Goal: Information Seeking & Learning: Learn about a topic

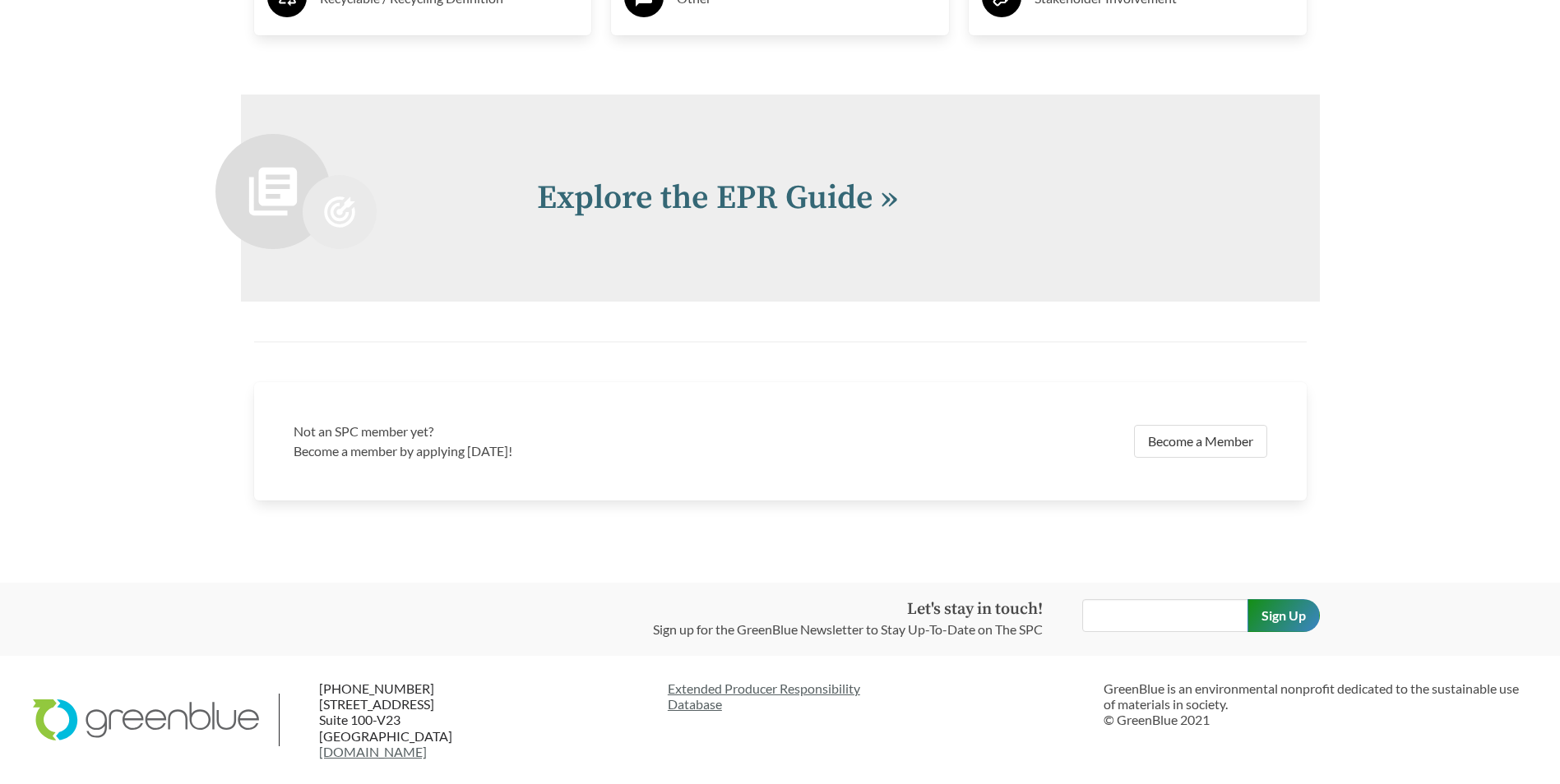
scroll to position [3591, 0]
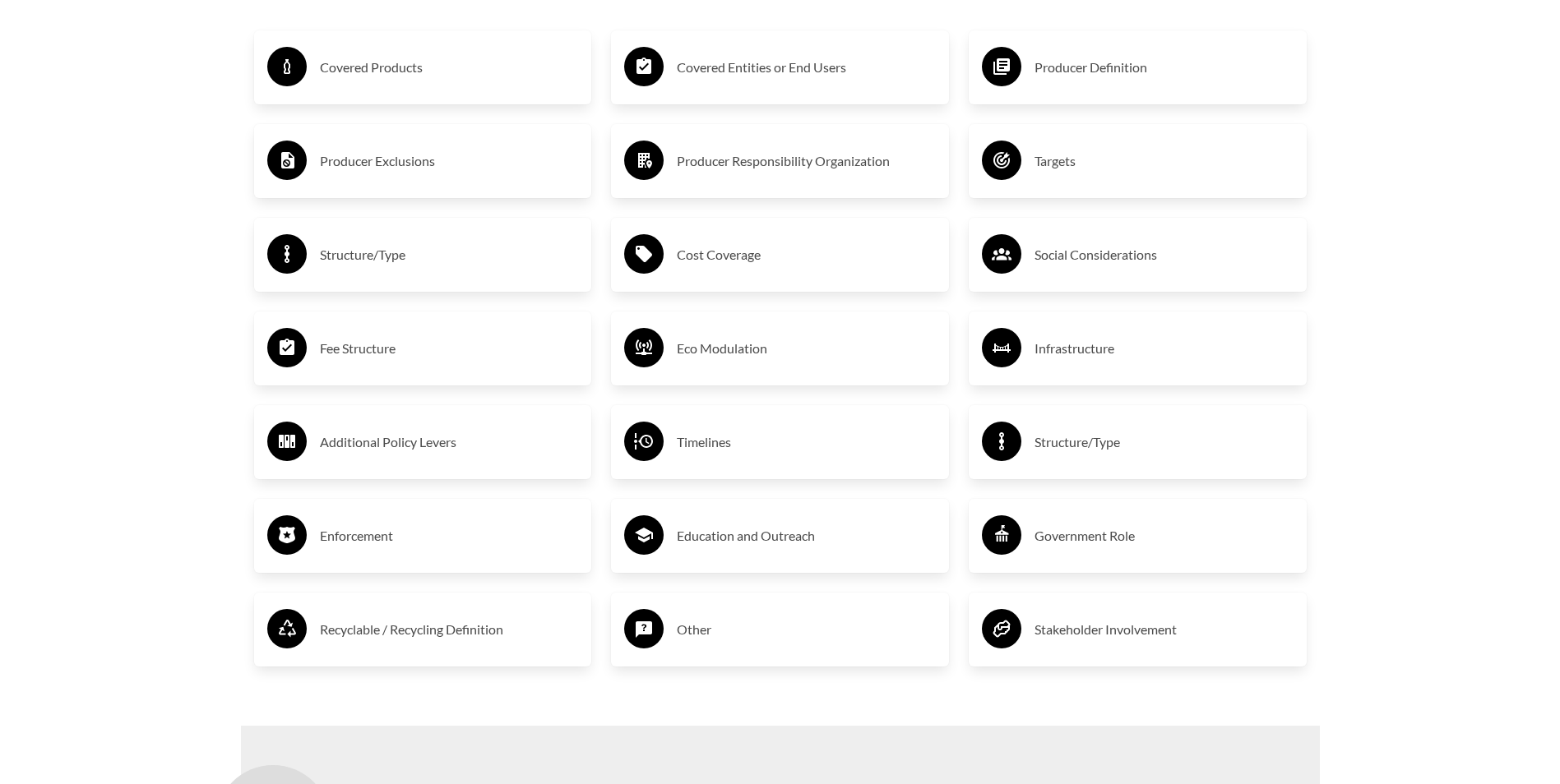
scroll to position [2959, 0]
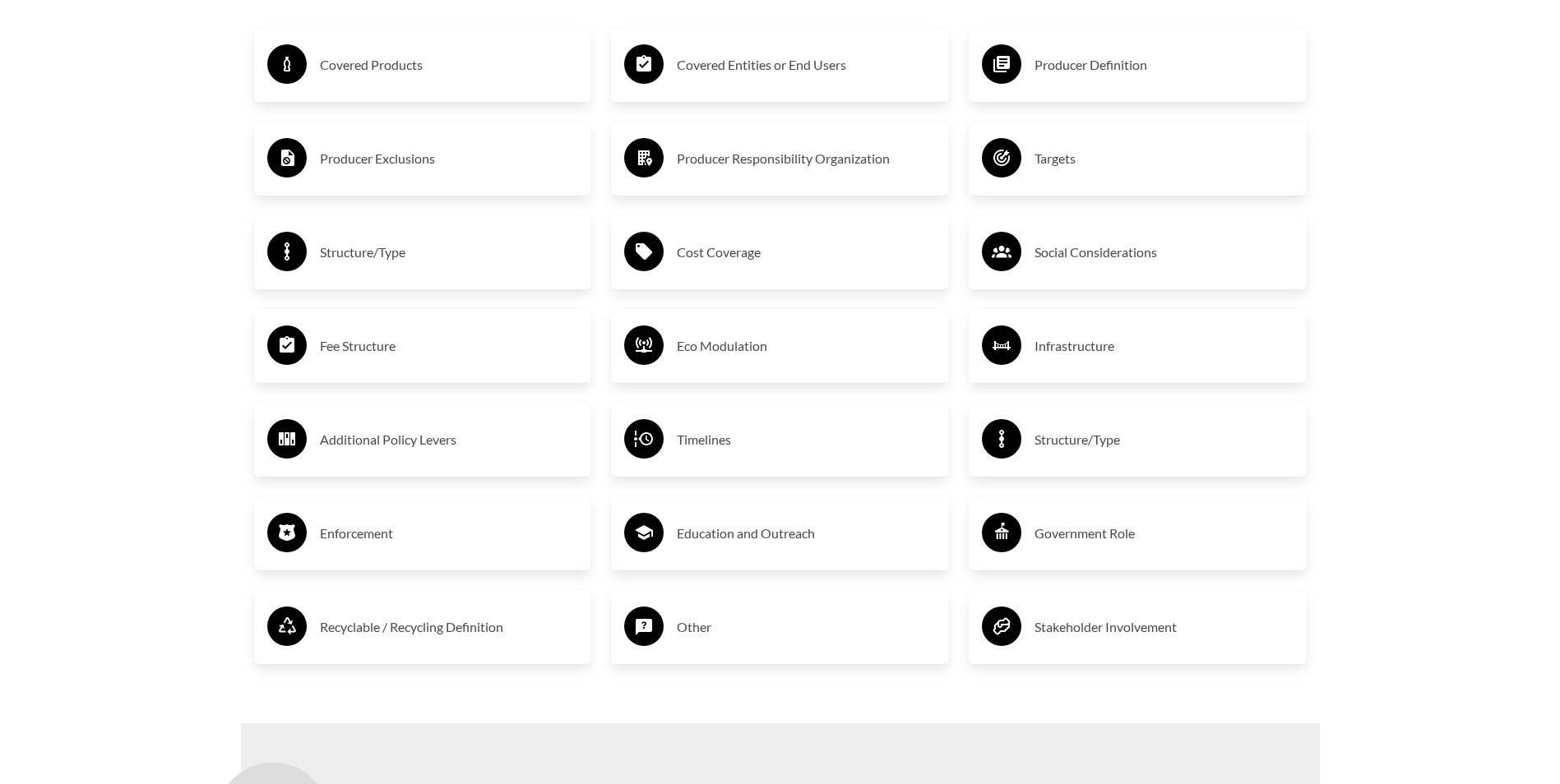
click at [374, 353] on h3 "Fee Structure" at bounding box center [449, 346] width 259 height 26
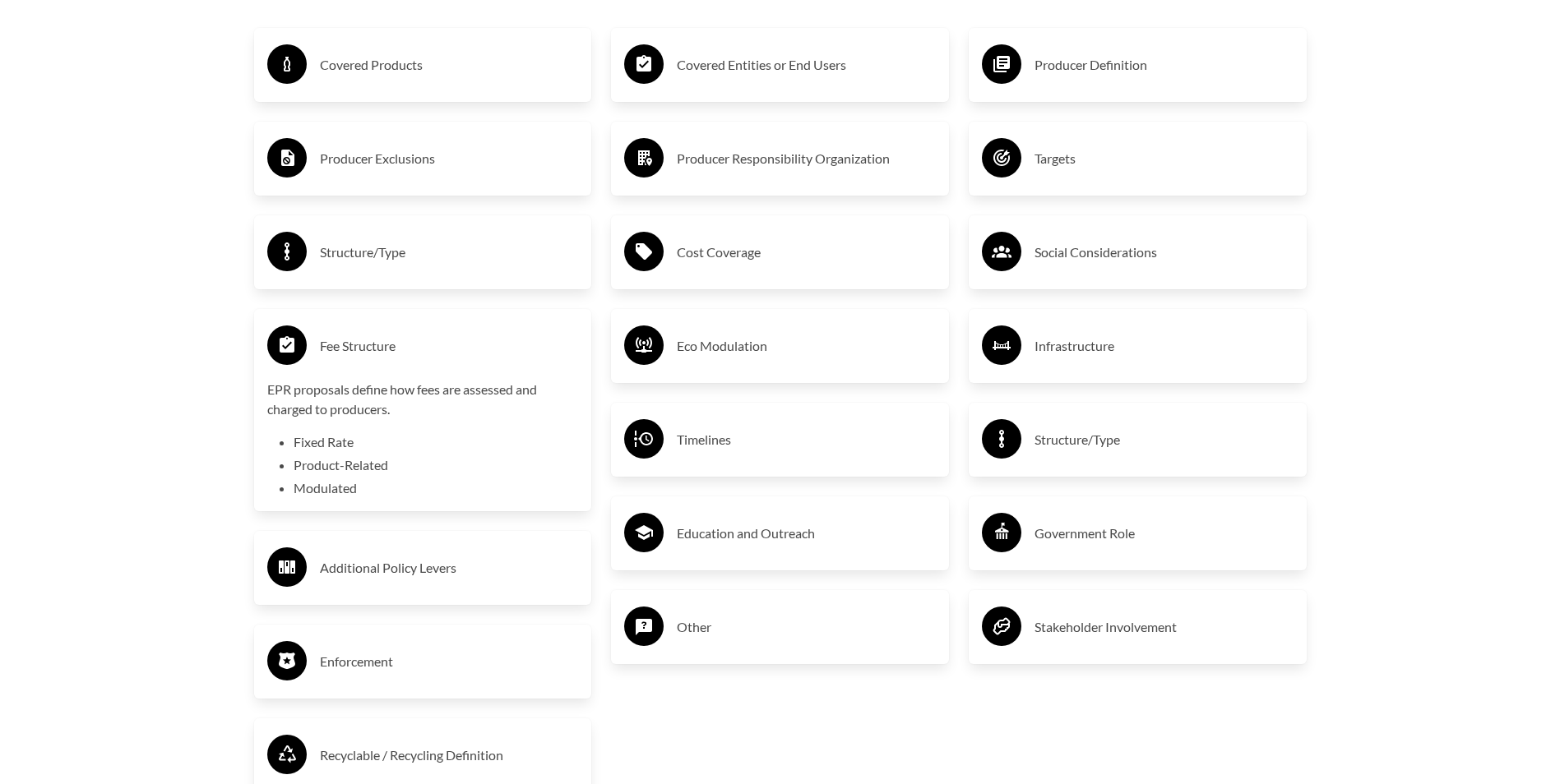
scroll to position [3015, 0]
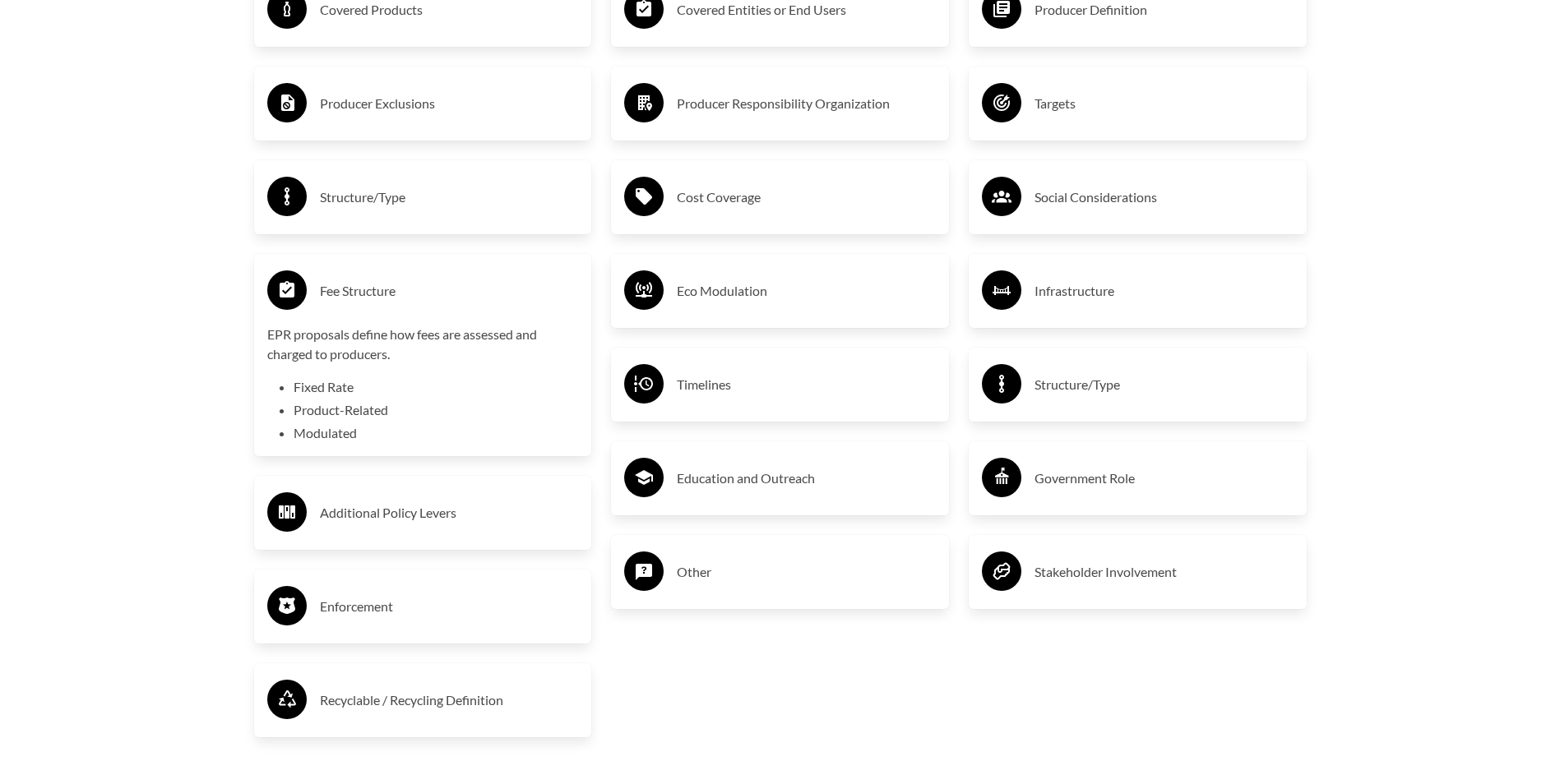
click at [397, 706] on h3 "Recyclable / Recycling Definition" at bounding box center [449, 700] width 259 height 26
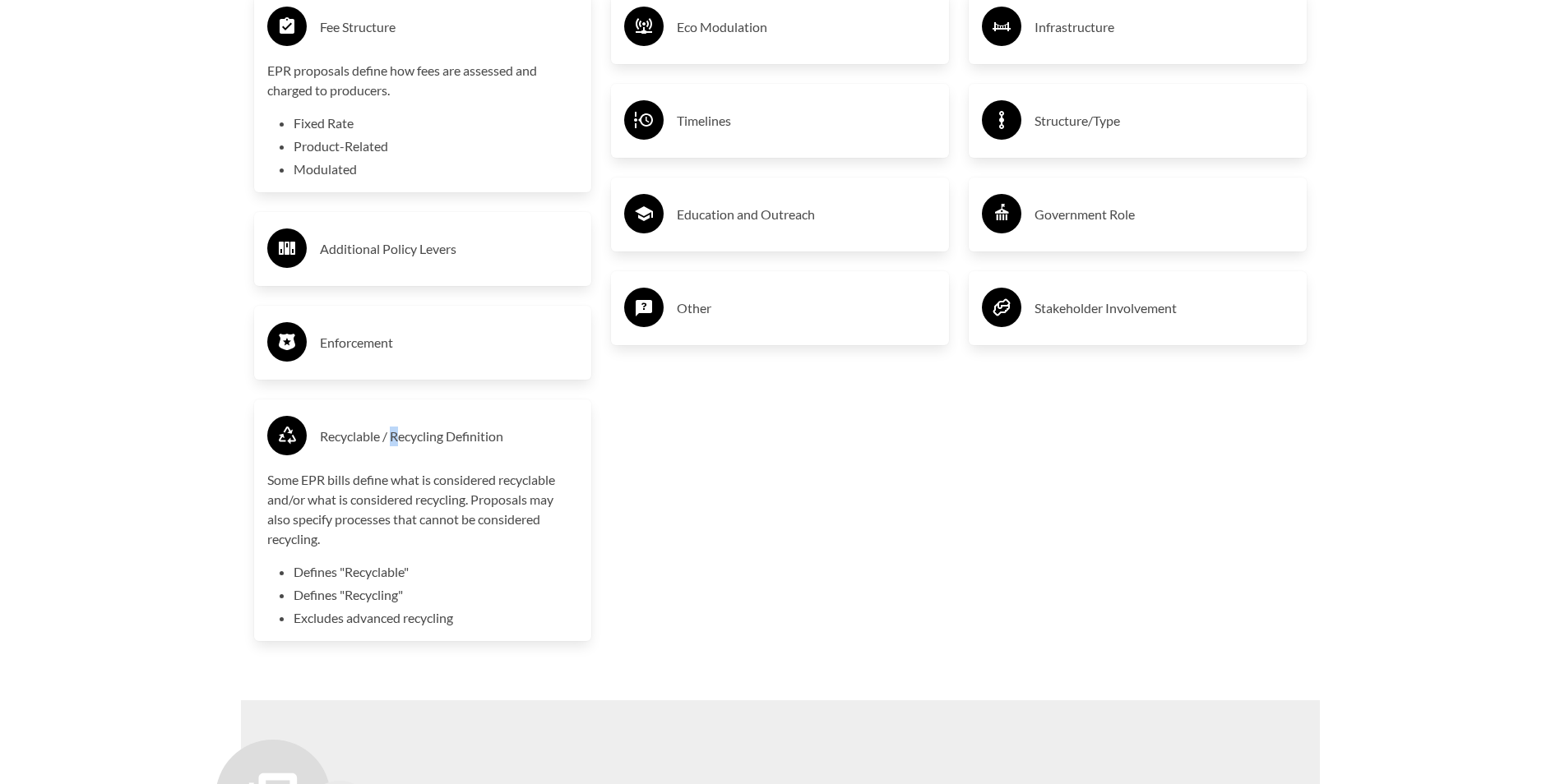
scroll to position [3288, 0]
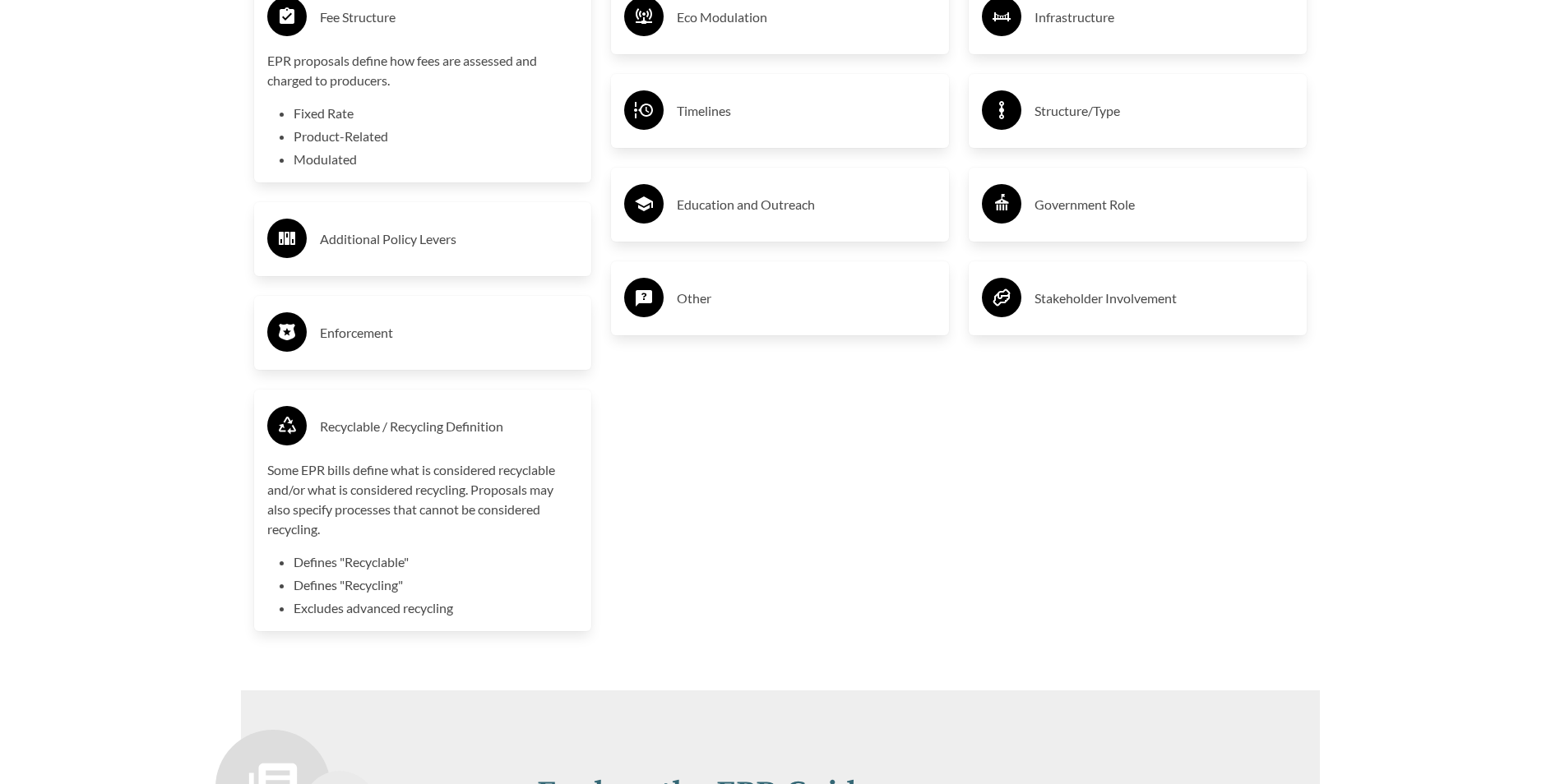
click at [623, 522] on div "Covered Entities or End Users Producer Responsibility Organization Cost Coverag…" at bounding box center [780, 165] width 358 height 991
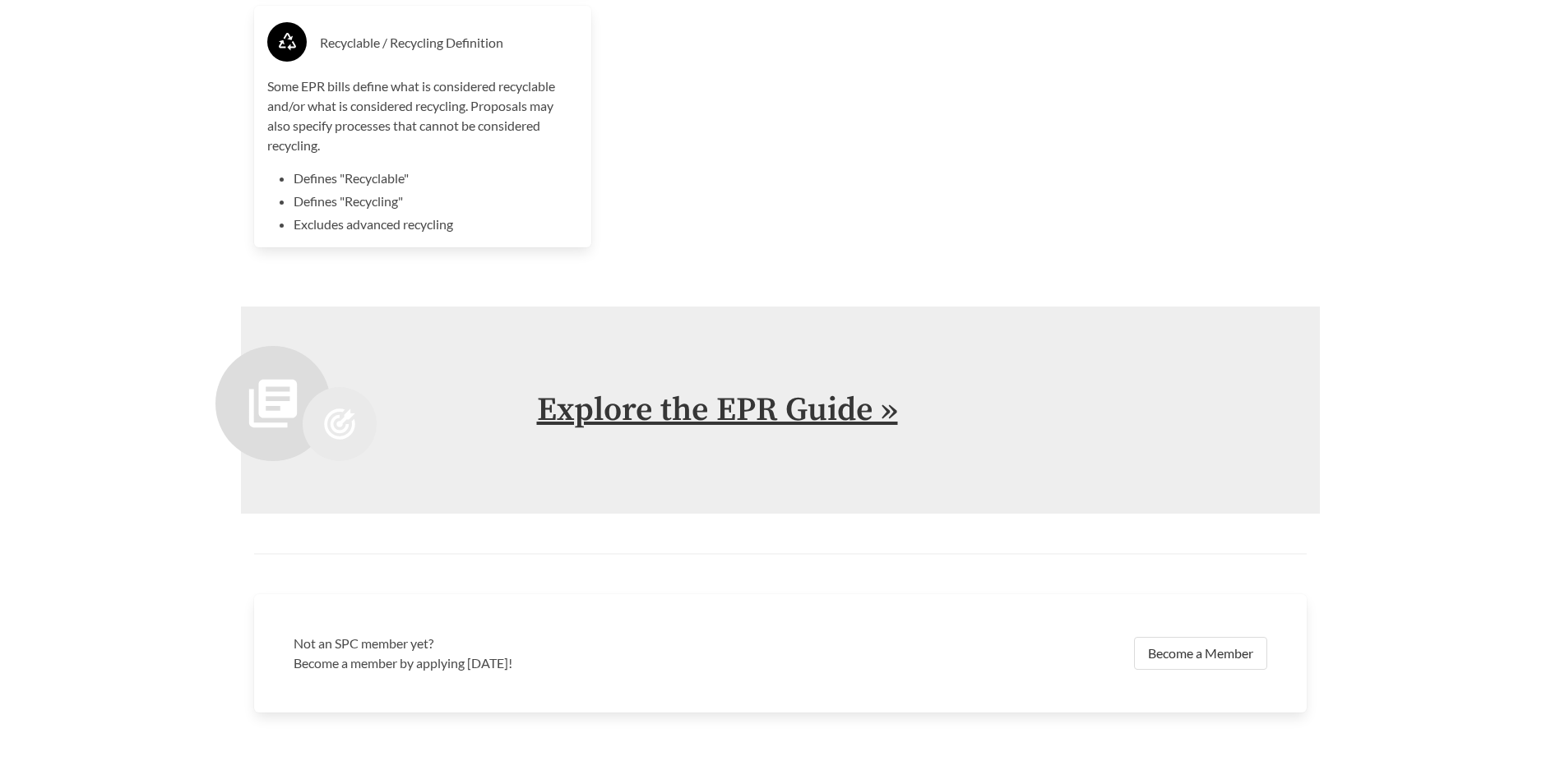
click at [708, 412] on link "Explore the EPR Guide »" at bounding box center [718, 410] width 361 height 41
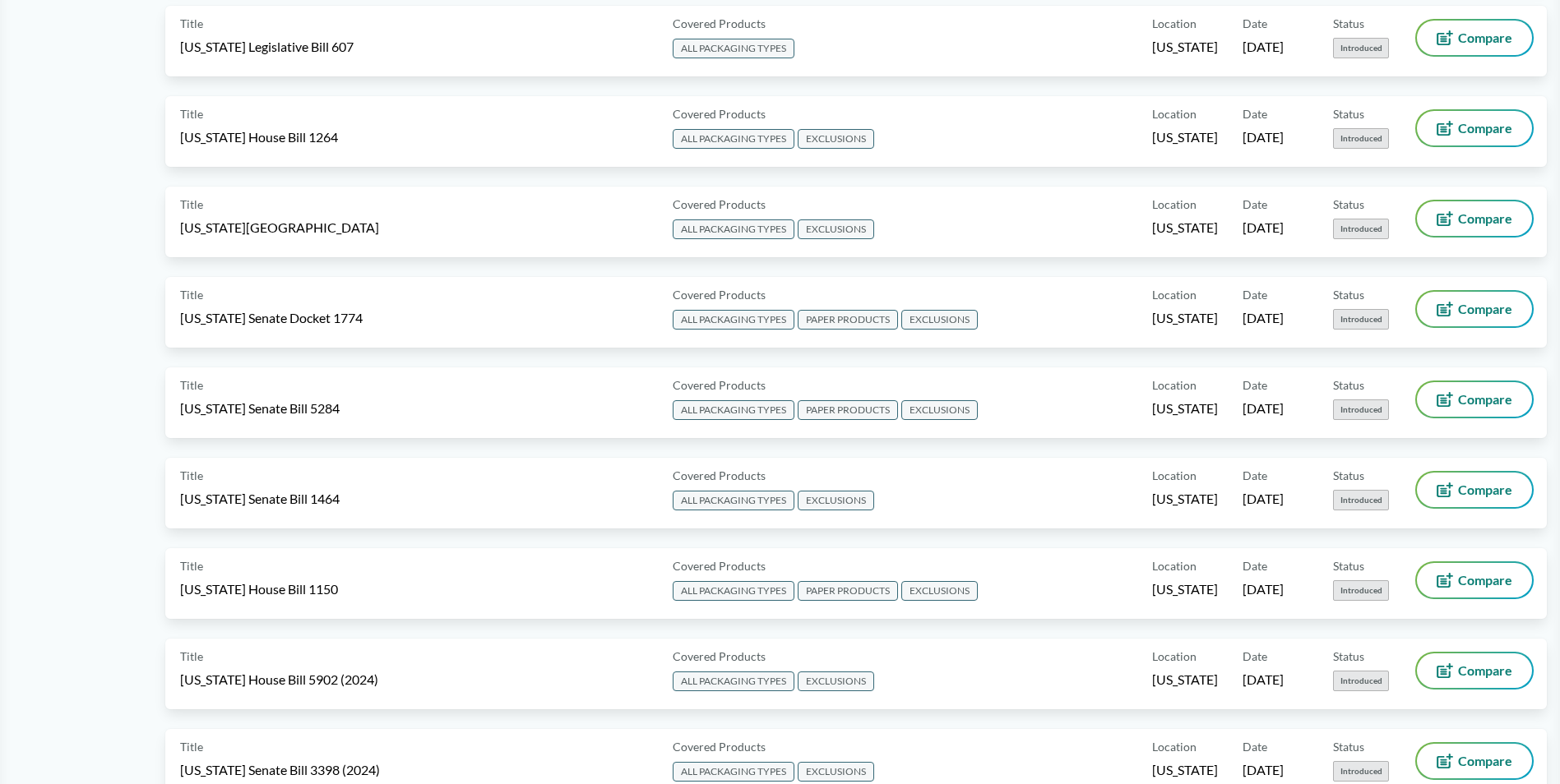
scroll to position [1808, 0]
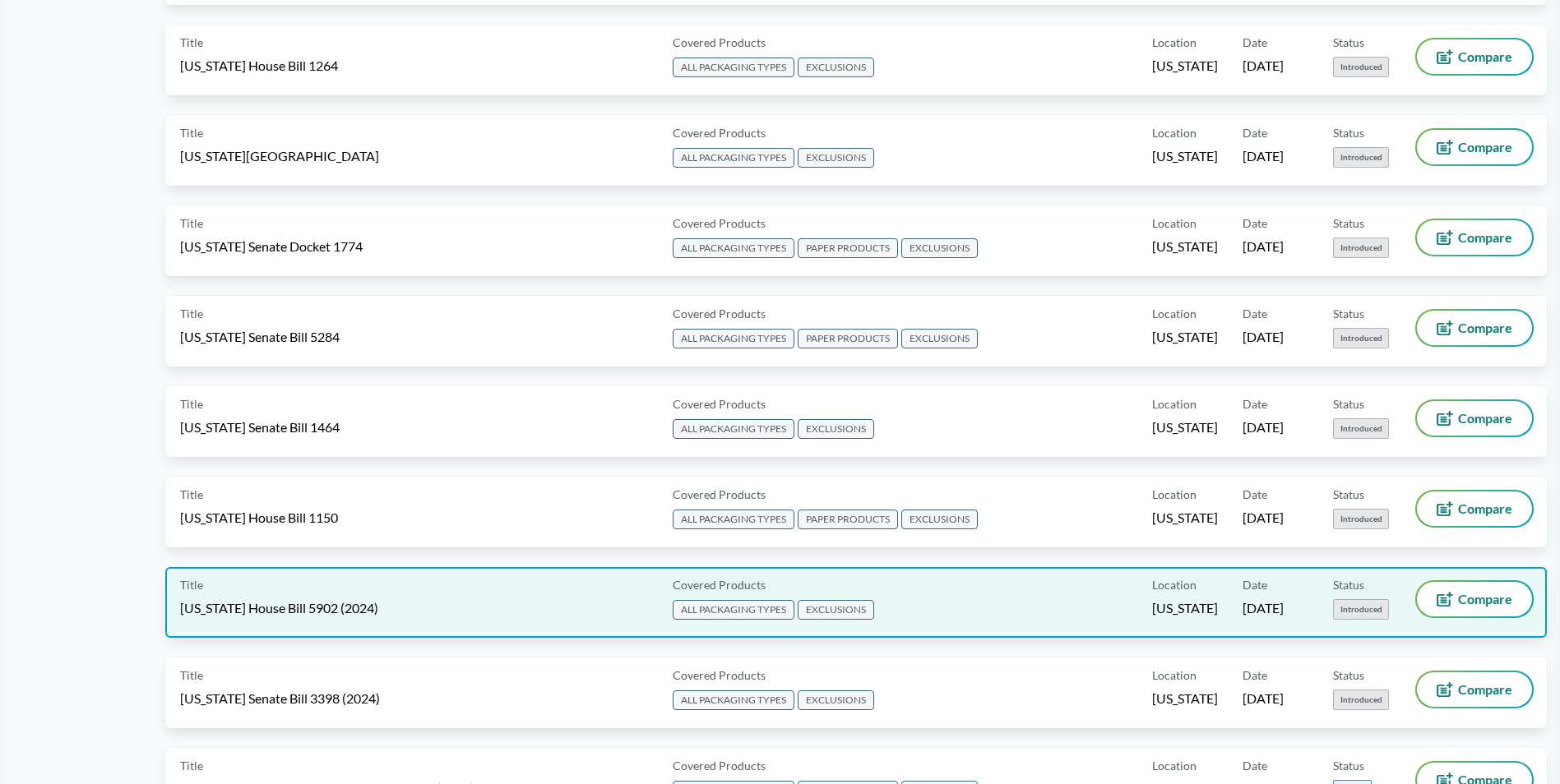
click at [427, 611] on div "Title Michigan House Bill 5902 (2024)" at bounding box center [423, 602] width 486 height 41
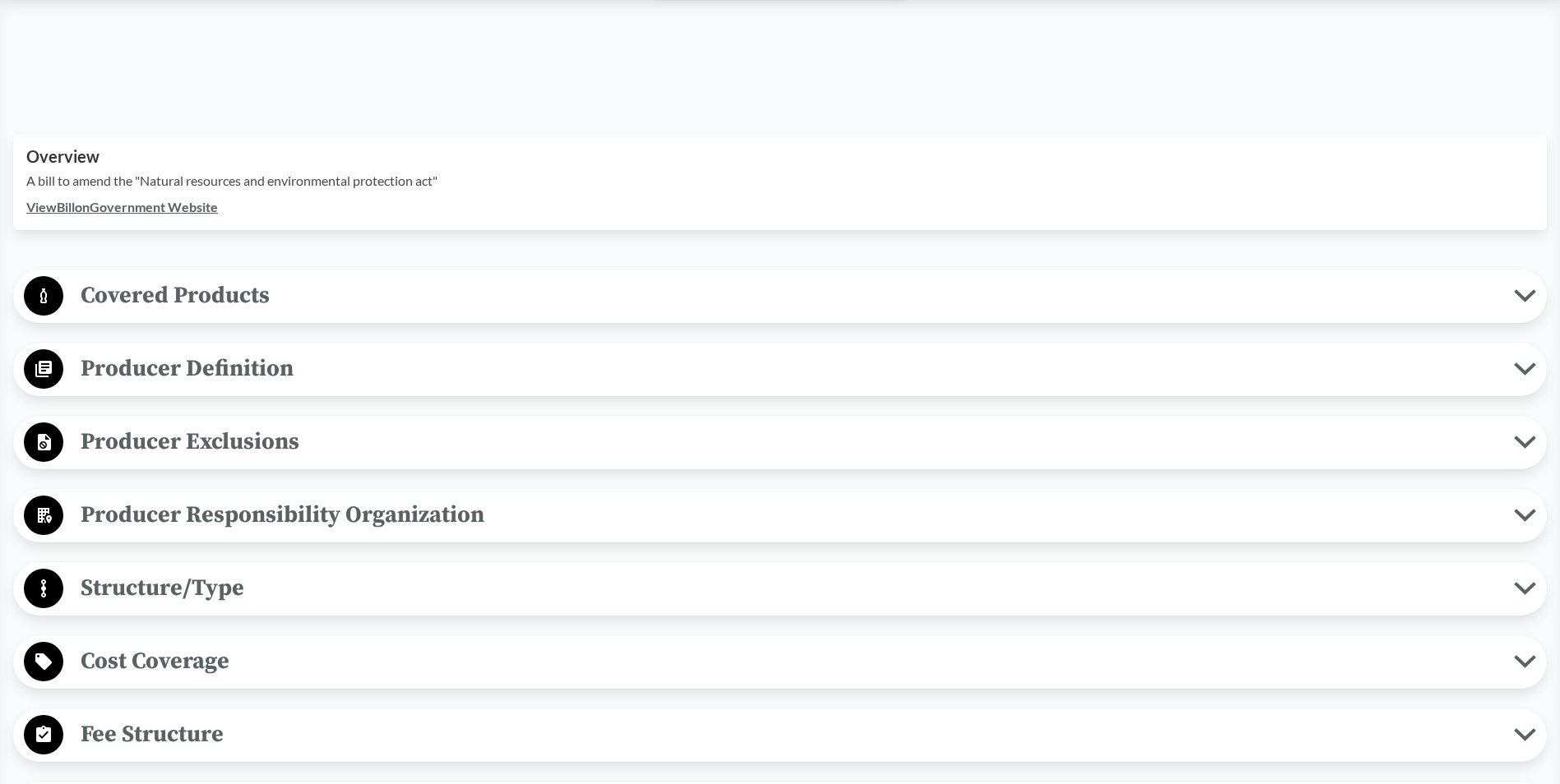
scroll to position [438, 0]
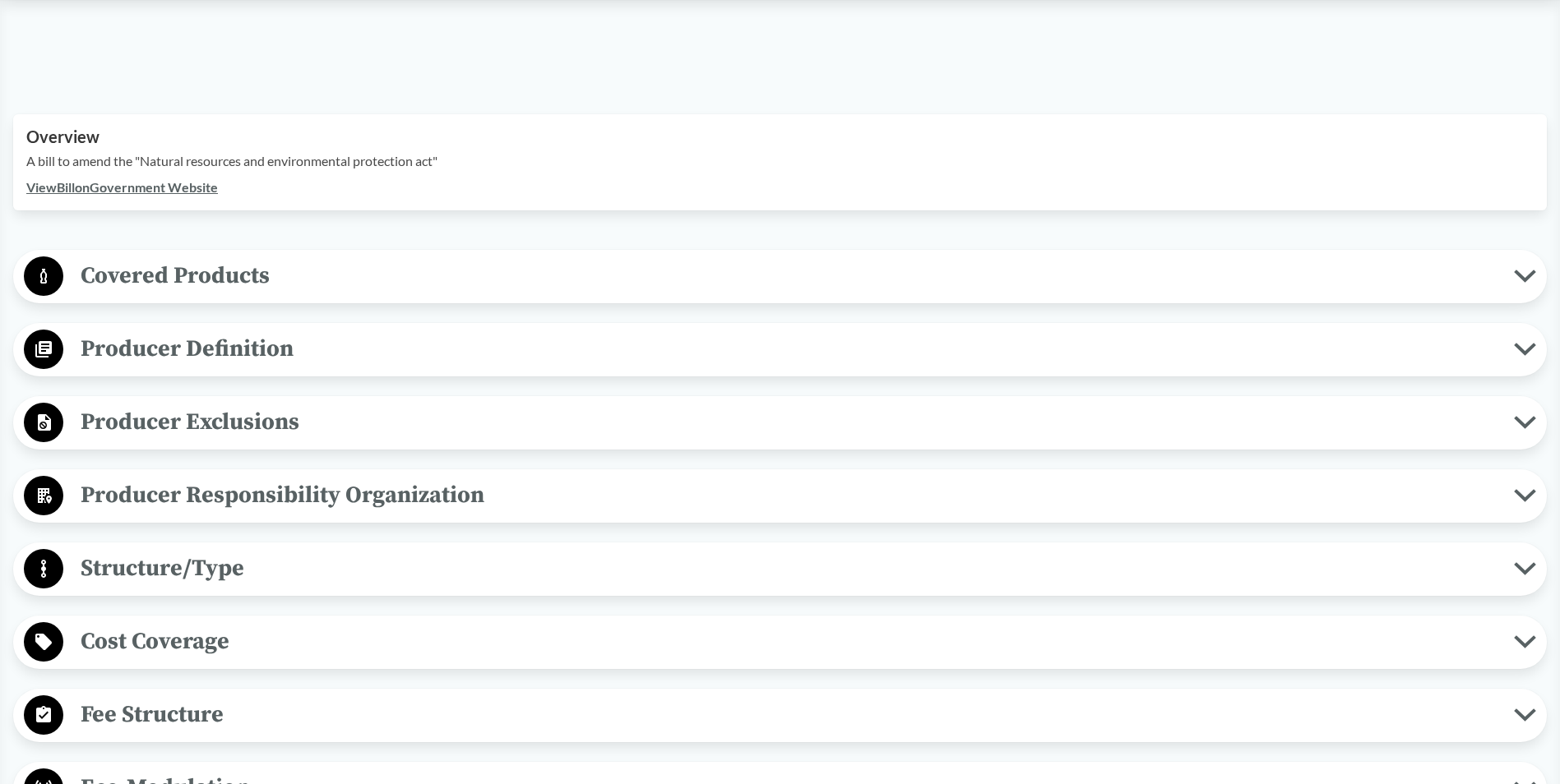
click at [94, 268] on span "Covered Products" at bounding box center [788, 276] width 1450 height 37
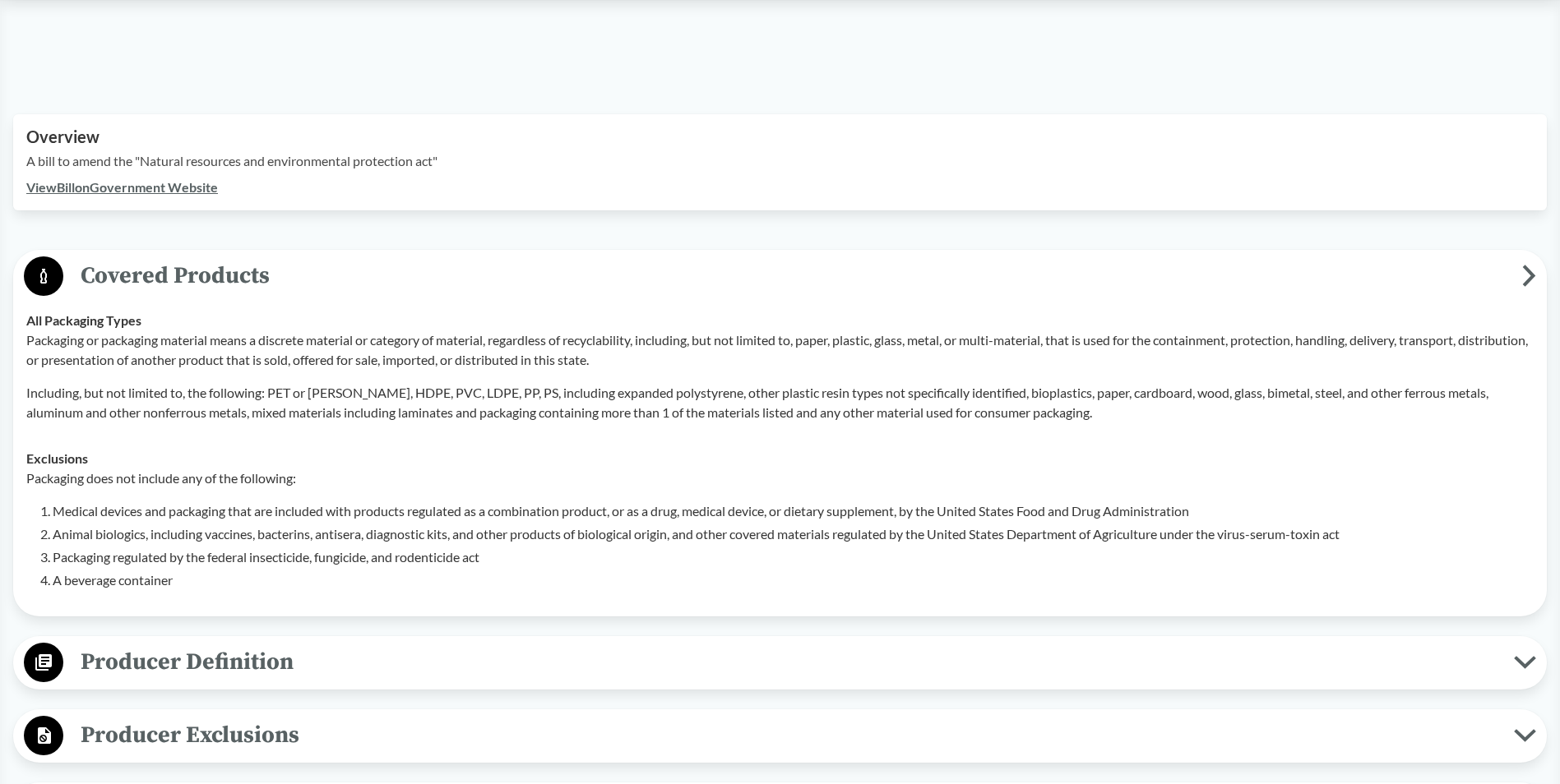
drag, startPoint x: 73, startPoint y: 41, endPoint x: 550, endPoint y: 115, distance: 482.7
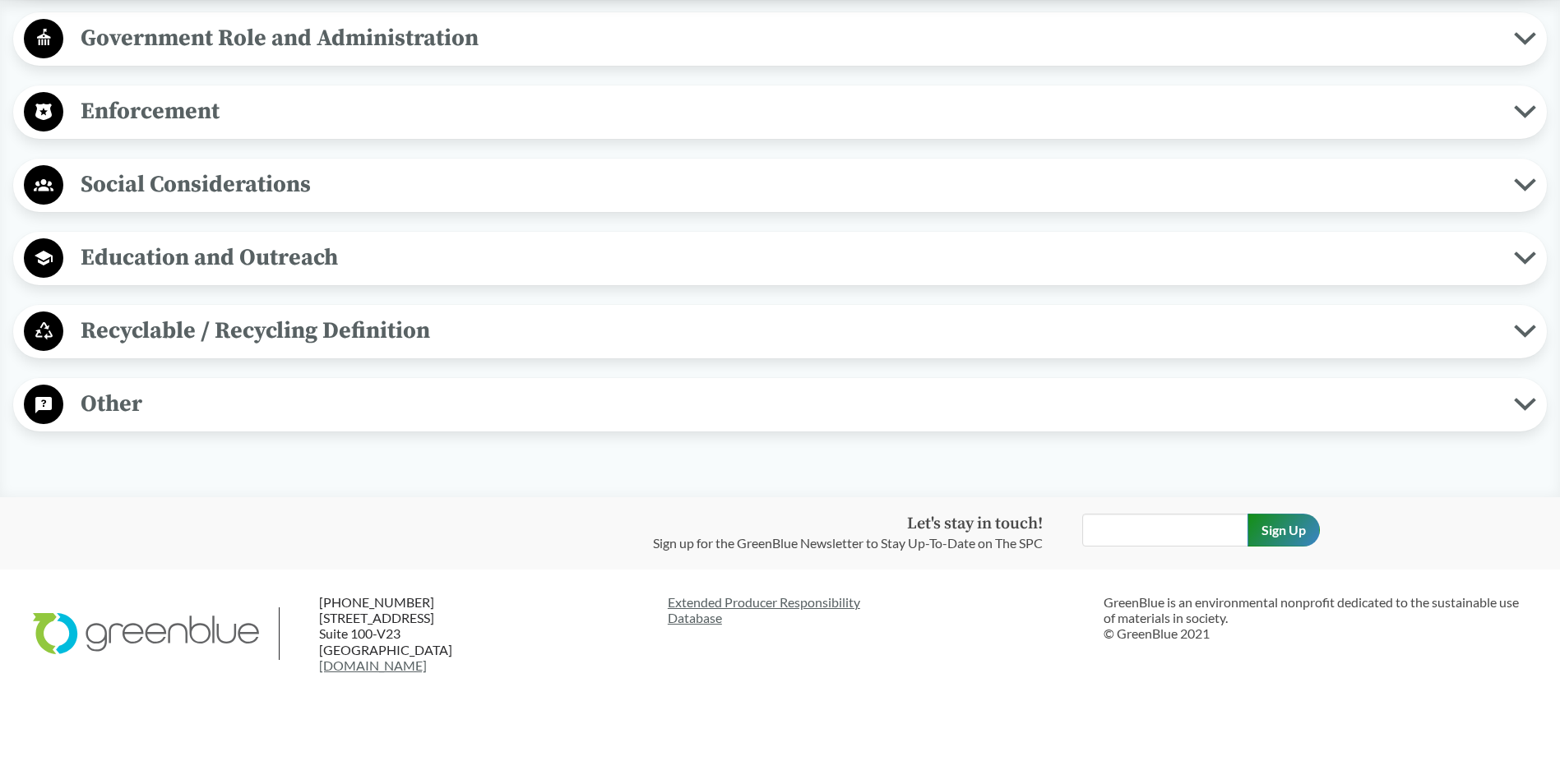
click at [485, 119] on span "Enforcement" at bounding box center [788, 111] width 1450 height 37
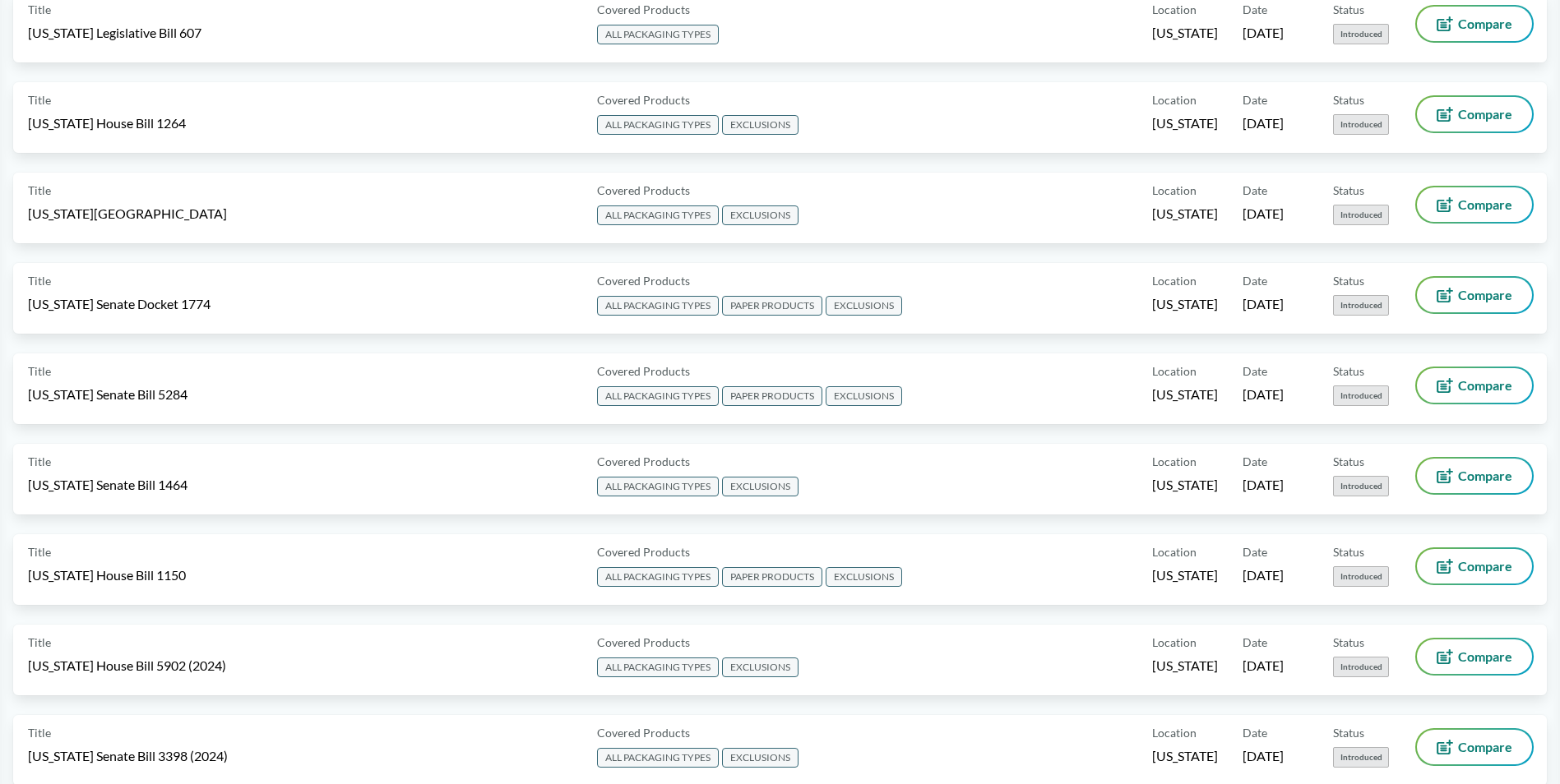
scroll to position [0, 0]
